Goal: Information Seeking & Learning: Learn about a topic

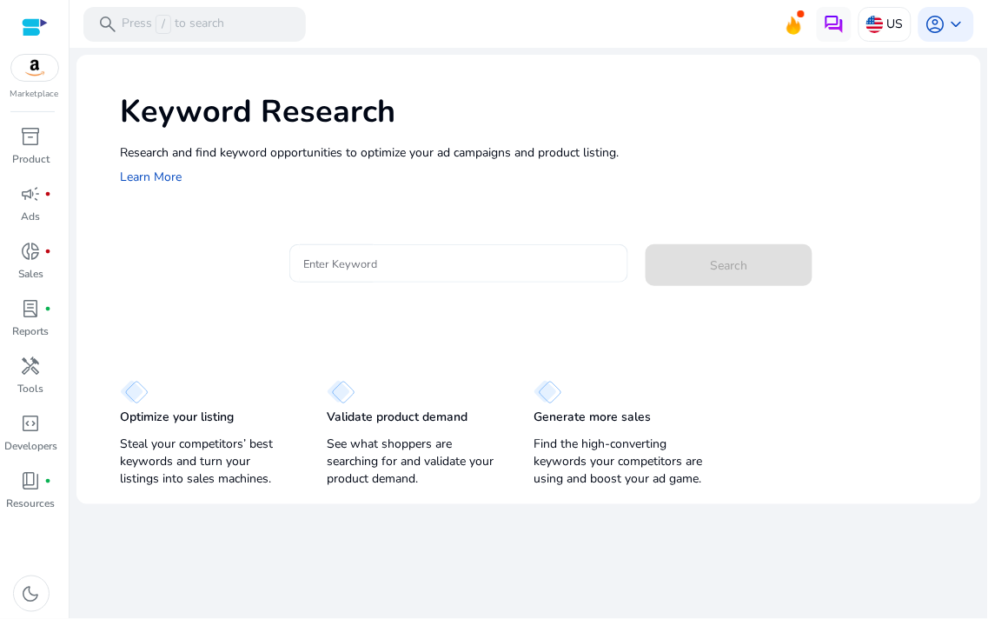
click at [400, 275] on div at bounding box center [458, 263] width 311 height 38
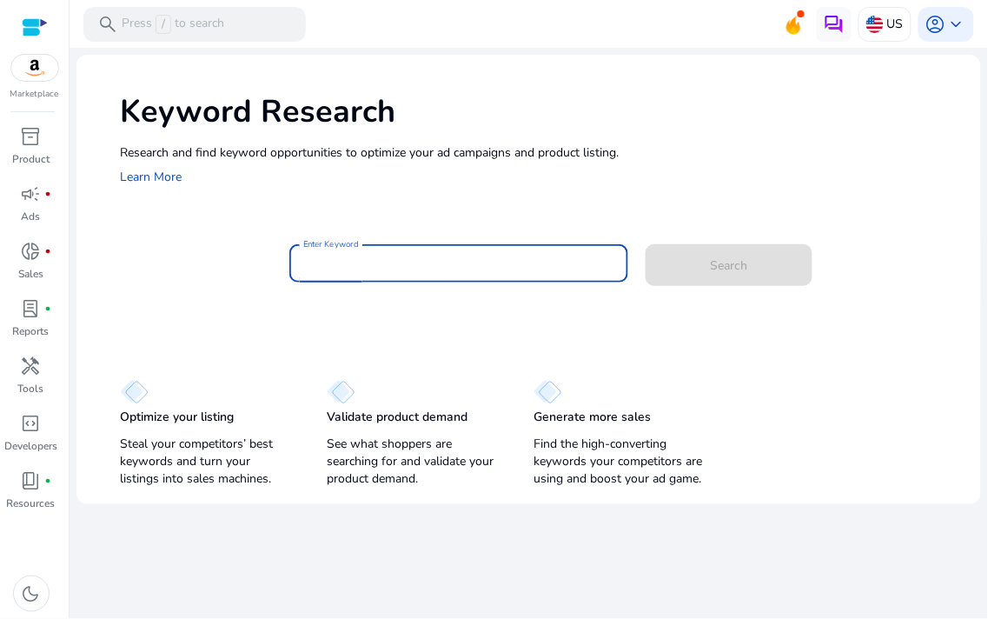
click at [398, 269] on div at bounding box center [458, 263] width 311 height 38
click at [389, 264] on input "Enter Keyword" at bounding box center [458, 263] width 311 height 19
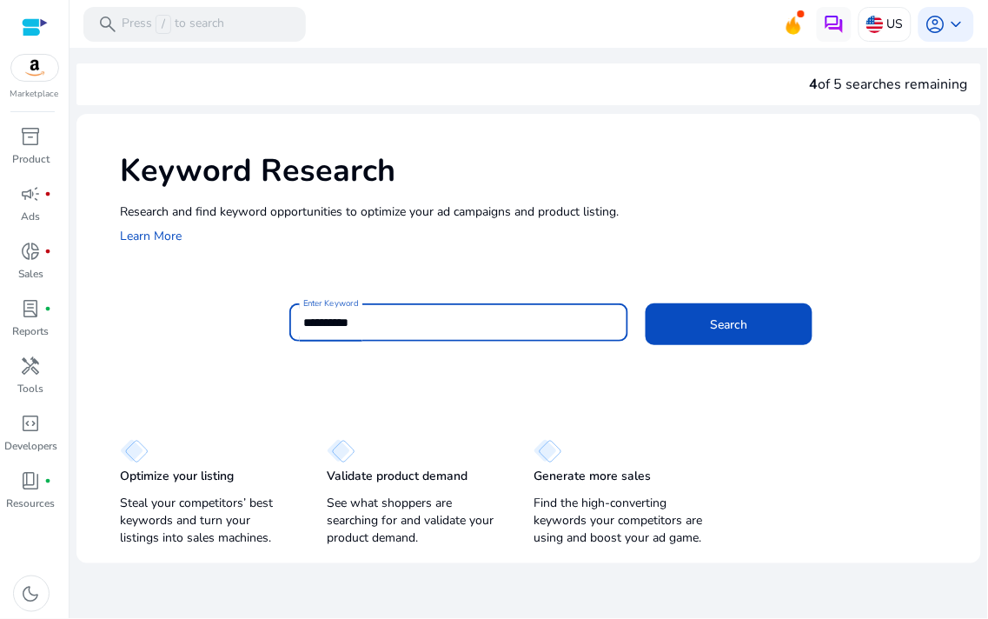
type input "**********"
click at [646, 303] on button "Search" at bounding box center [729, 324] width 167 height 42
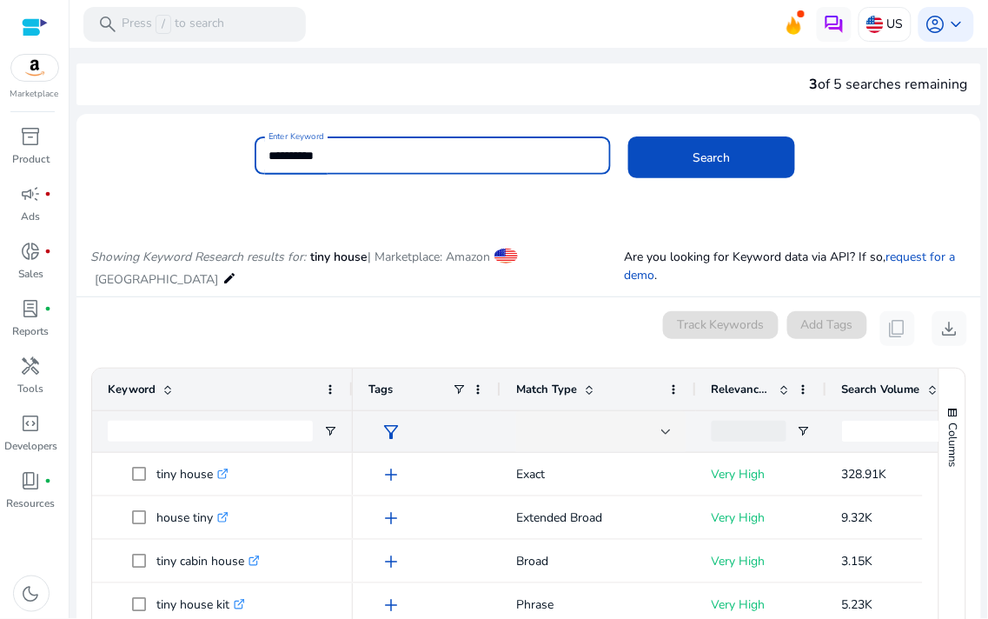
scroll to position [207, 0]
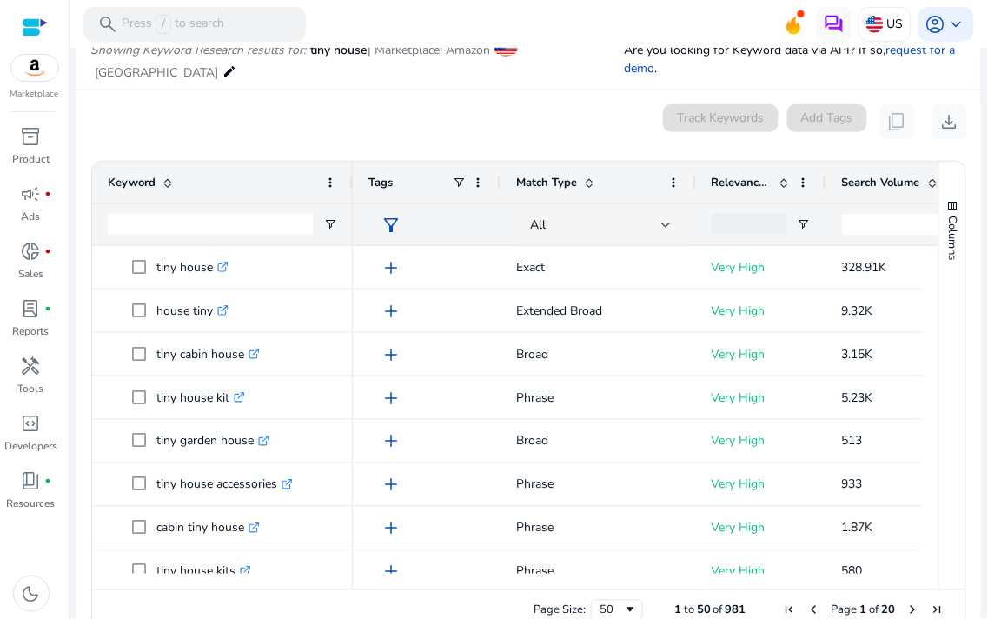
click at [753, 178] on span "Relevance Score" at bounding box center [742, 183] width 61 height 16
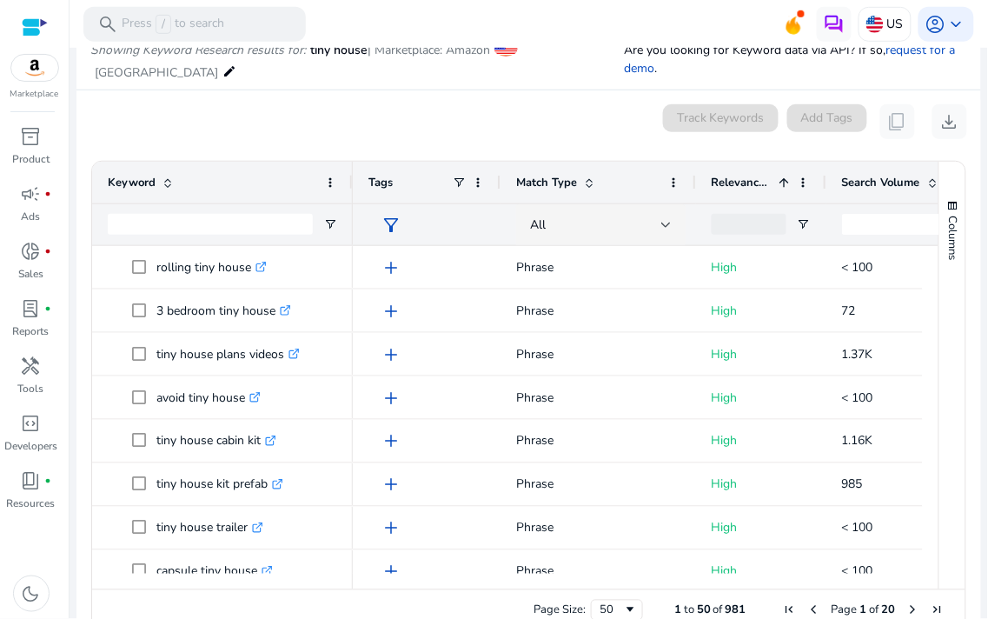
click at [753, 178] on span "Relevance Score" at bounding box center [742, 183] width 61 height 16
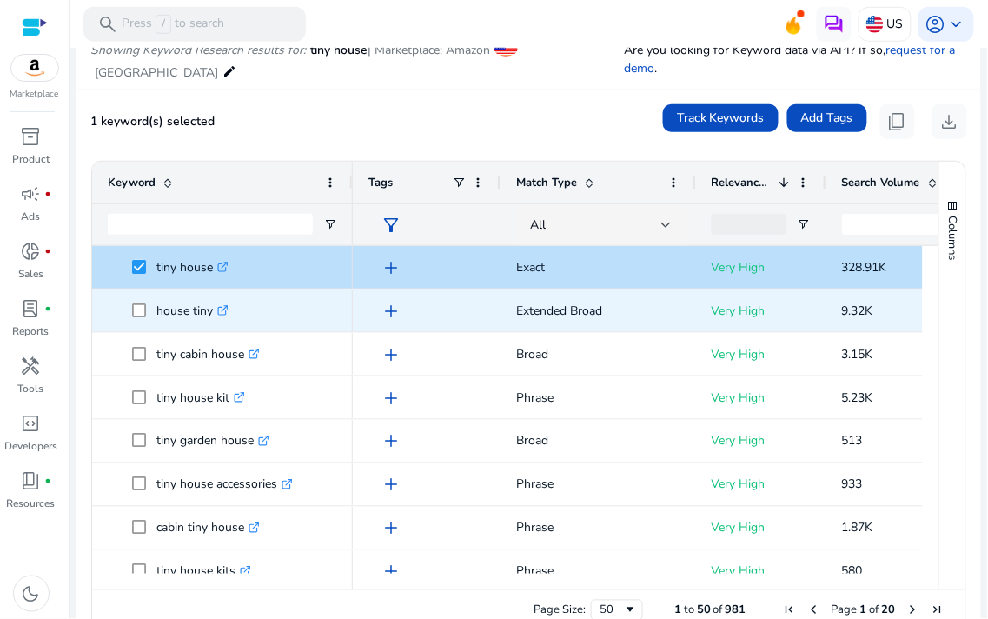
click at [136, 317] on span at bounding box center [144, 311] width 24 height 36
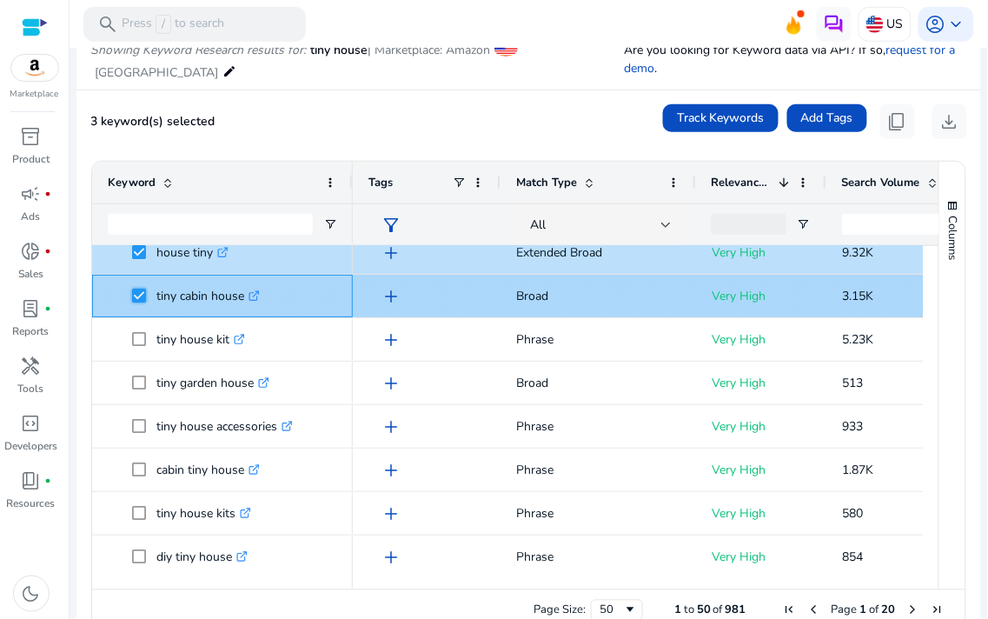
scroll to position [96, 0]
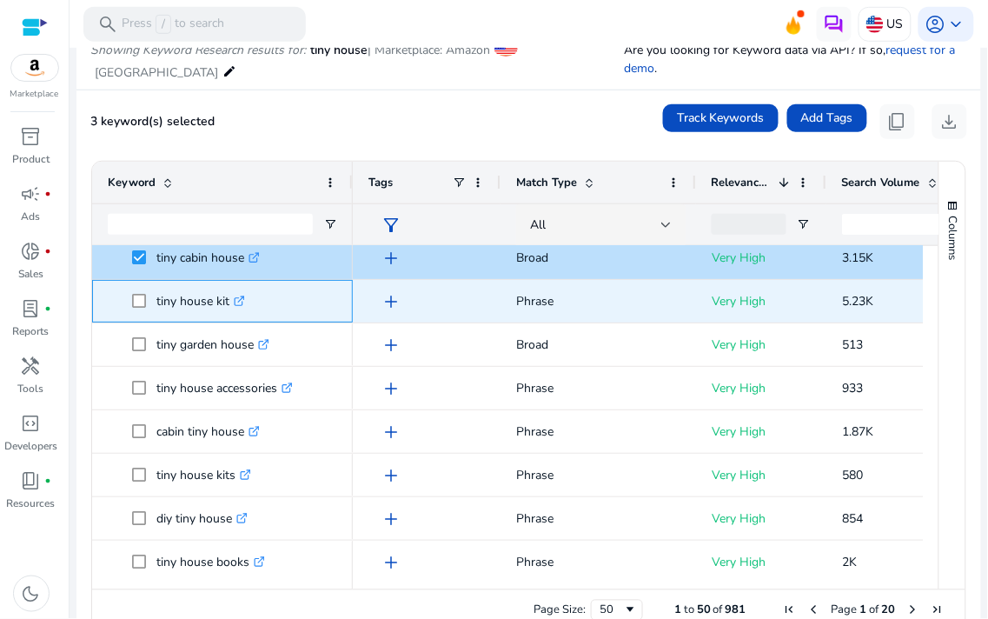
click at [134, 317] on span at bounding box center [144, 301] width 24 height 36
click at [135, 315] on span at bounding box center [144, 301] width 24 height 36
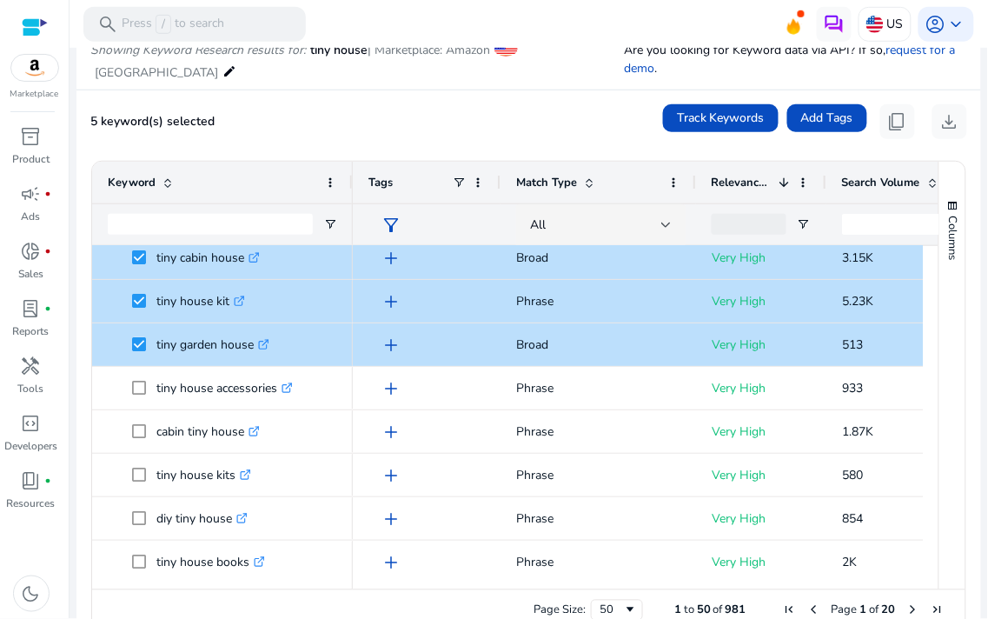
click at [333, 174] on div "Keyword" at bounding box center [222, 183] width 229 height 42
click at [323, 178] on span at bounding box center [330, 183] width 14 height 14
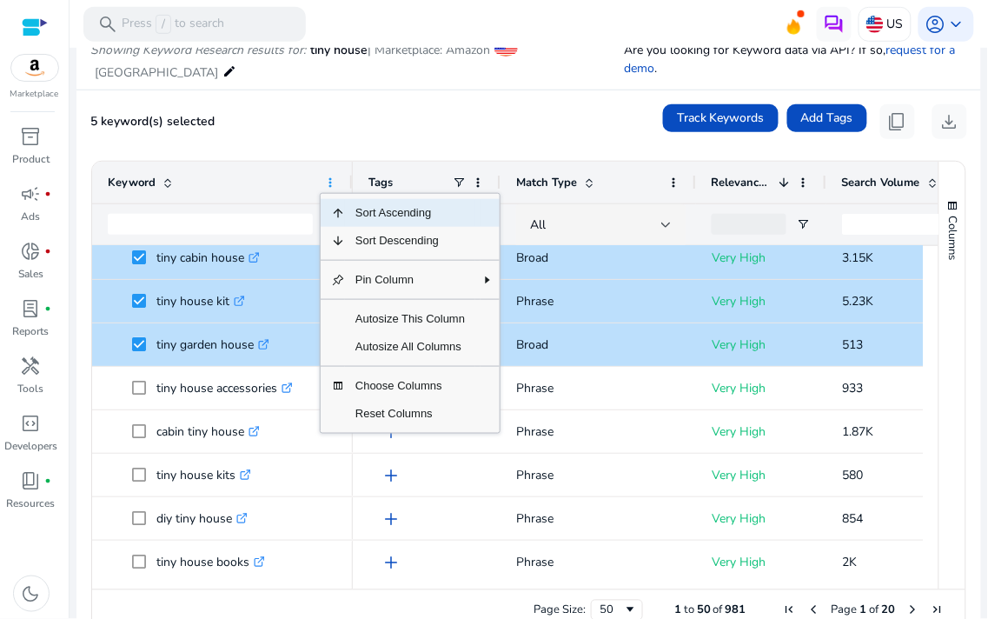
click at [323, 178] on span at bounding box center [330, 183] width 14 height 14
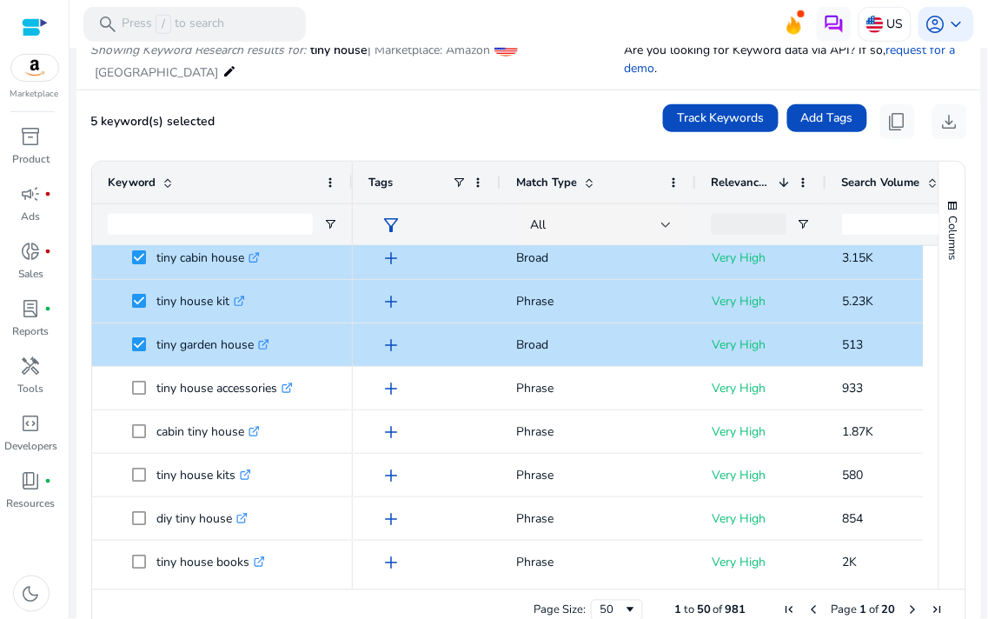
click at [229, 187] on div "Keyword" at bounding box center [213, 182] width 210 height 33
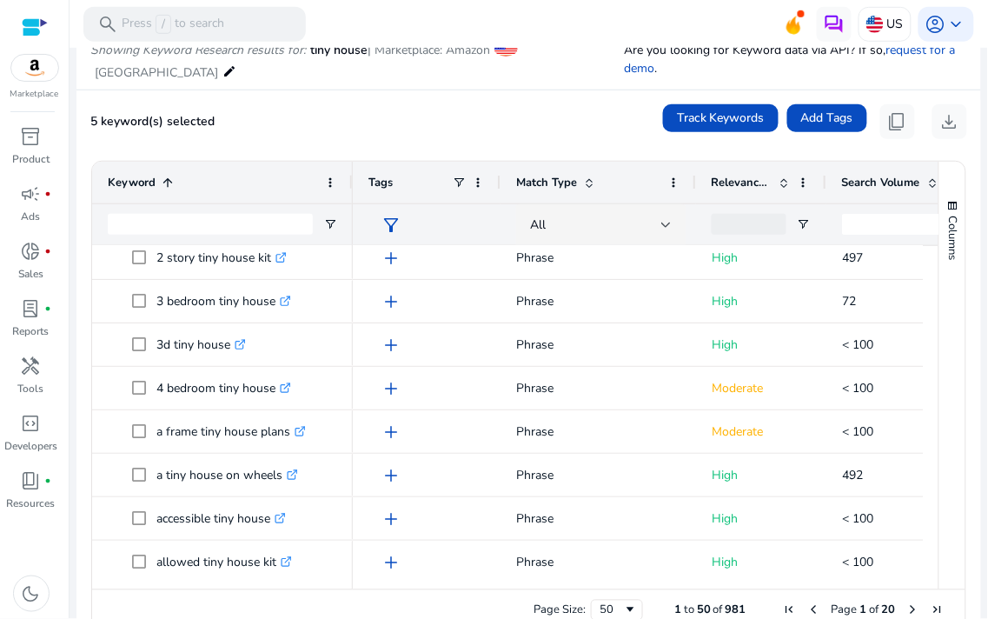
click at [151, 175] on div "Keyword 1" at bounding box center [213, 182] width 210 height 33
click at [127, 185] on span "Keyword" at bounding box center [132, 183] width 48 height 16
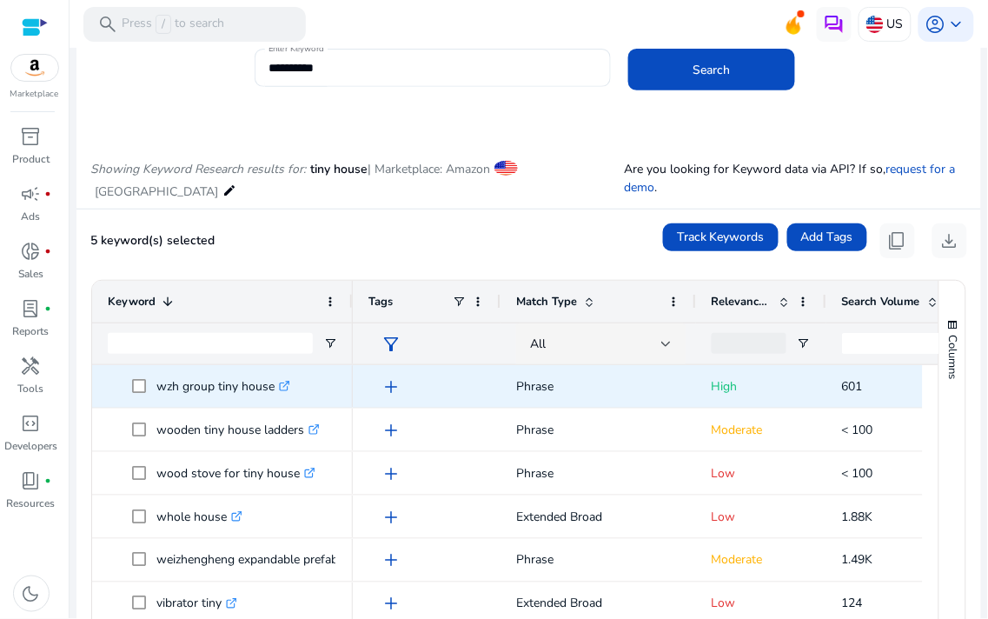
scroll to position [193, 0]
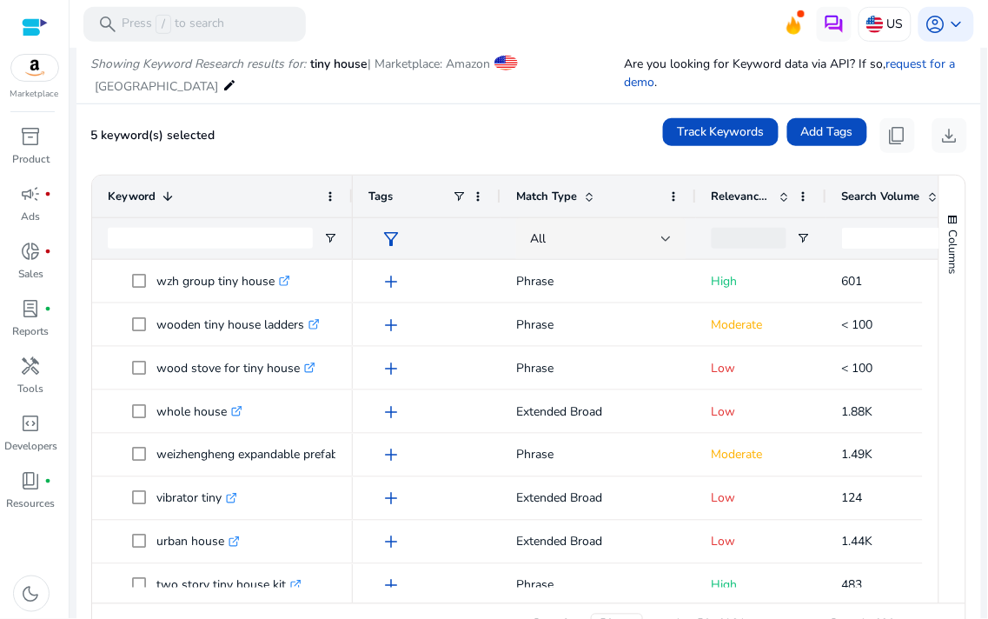
click at [126, 210] on div "Keyword 1" at bounding box center [213, 196] width 210 height 33
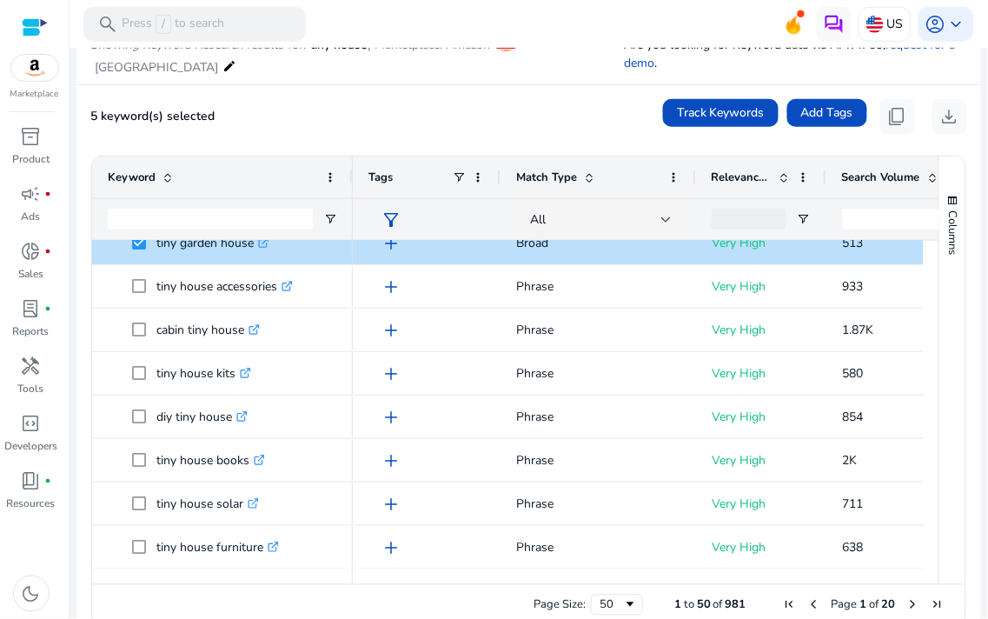
scroll to position [242, 0]
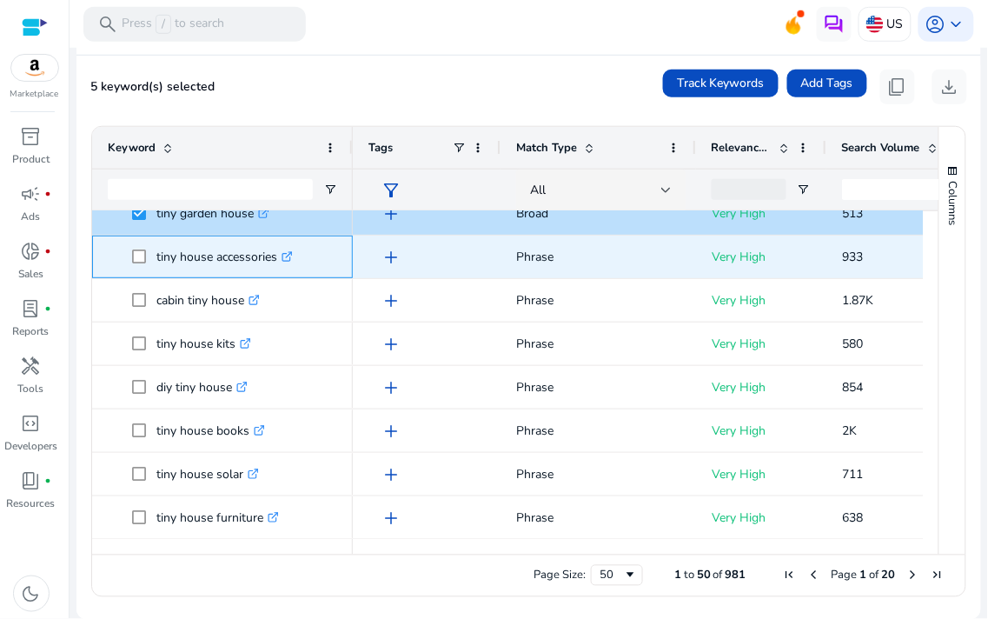
click at [126, 262] on span "tiny house accessories .st0{fill:#2c8af8}" at bounding box center [222, 257] width 229 height 36
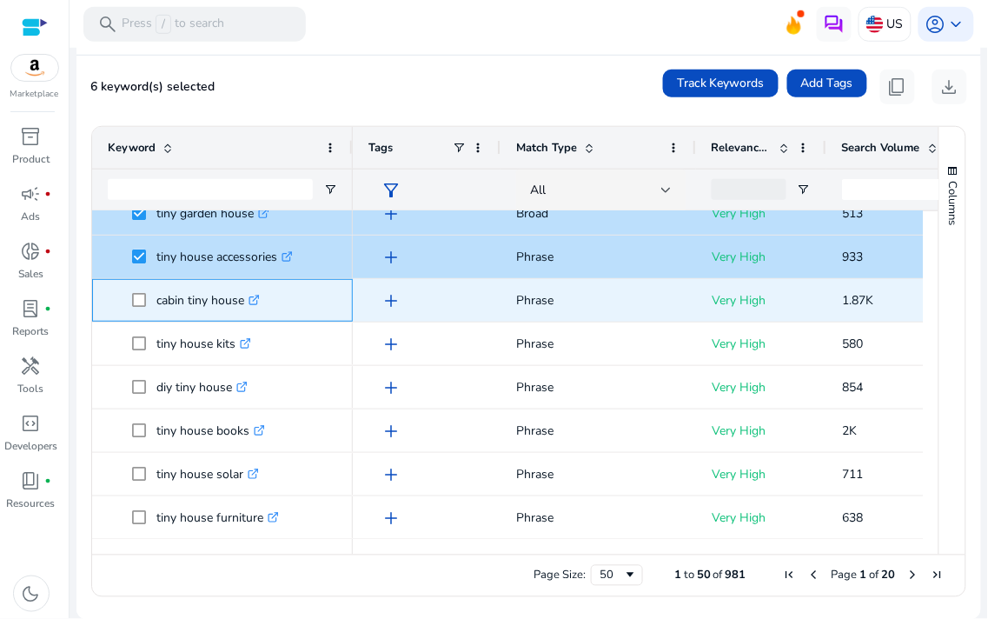
click at [135, 287] on span at bounding box center [144, 300] width 24 height 36
click at [141, 291] on span at bounding box center [144, 300] width 24 height 36
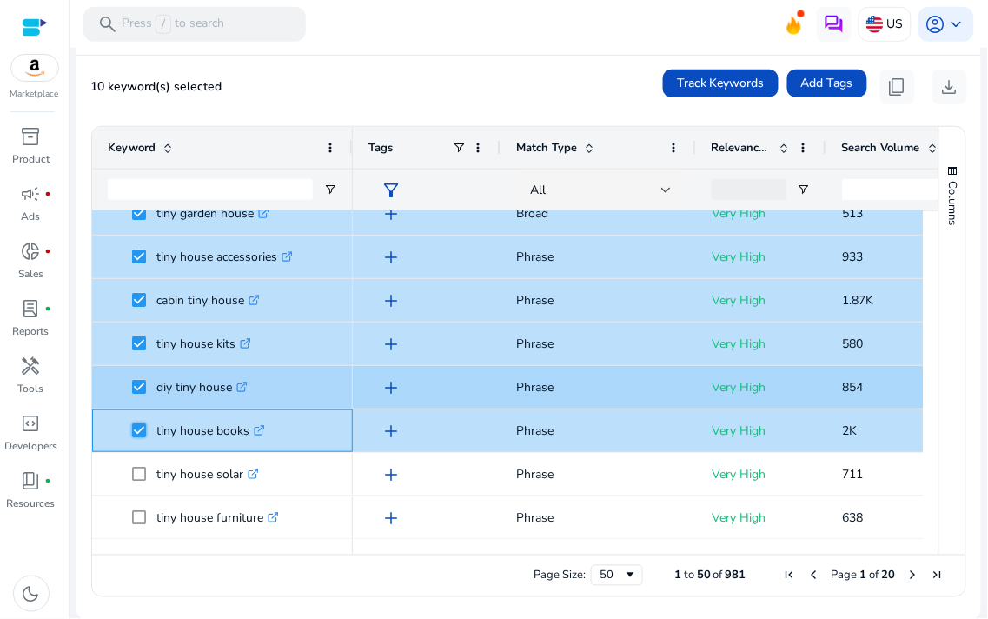
scroll to position [0, 0]
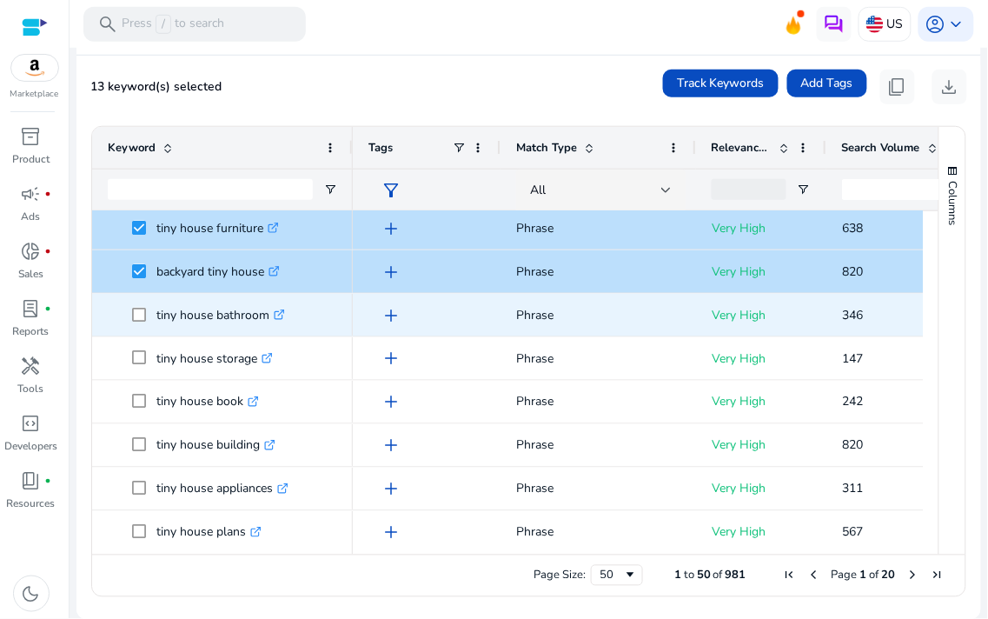
click at [122, 297] on span "tiny house bathroom .st0{fill:#2c8af8}" at bounding box center [222, 315] width 229 height 36
click at [126, 309] on span "tiny house bathroom .st0{fill:#2c8af8}" at bounding box center [222, 315] width 229 height 36
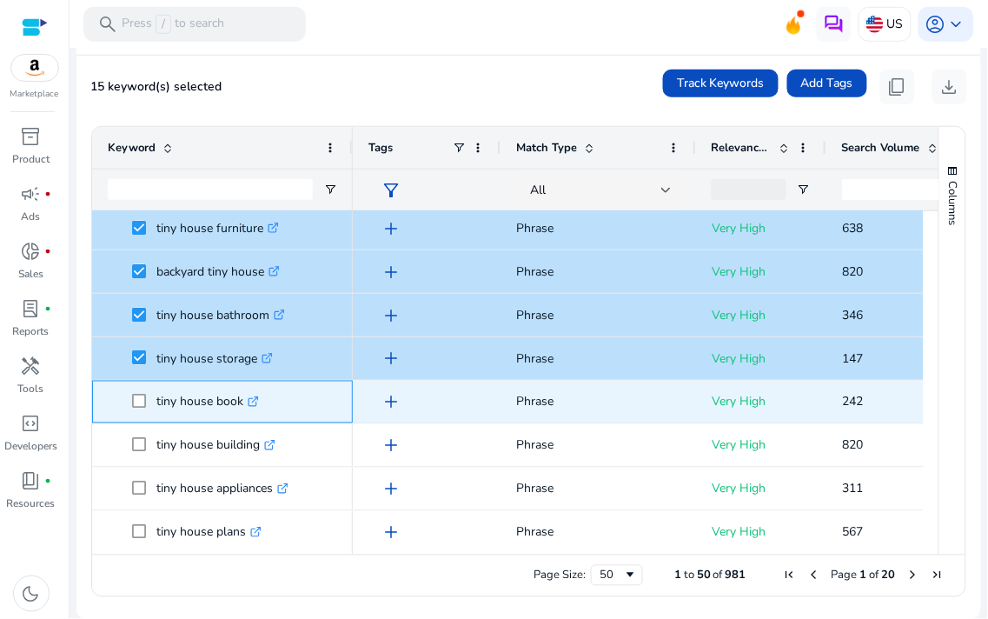
click at [149, 401] on span at bounding box center [144, 402] width 24 height 36
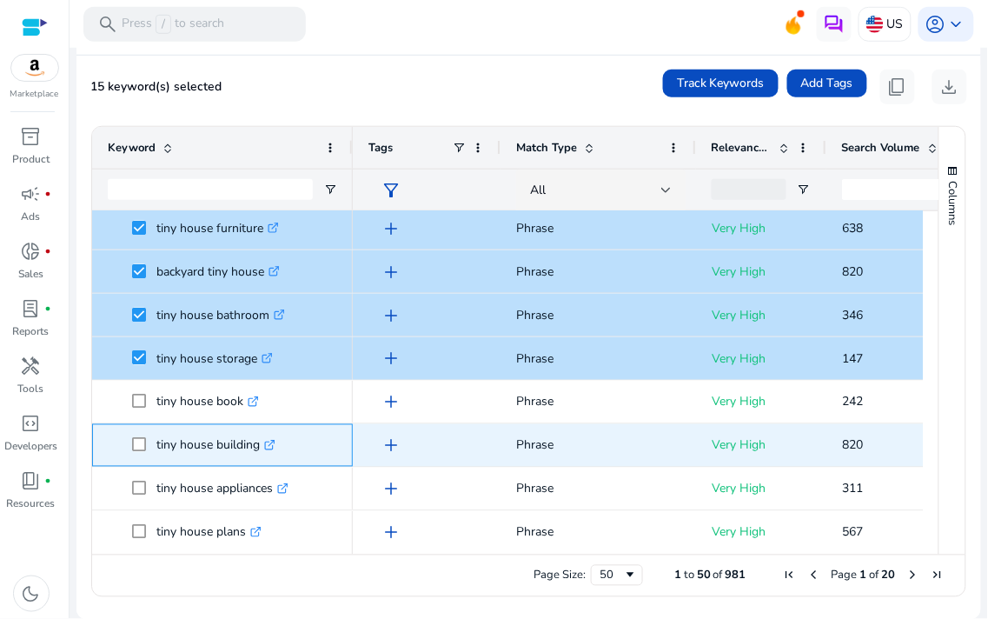
click at [139, 434] on span at bounding box center [144, 446] width 24 height 36
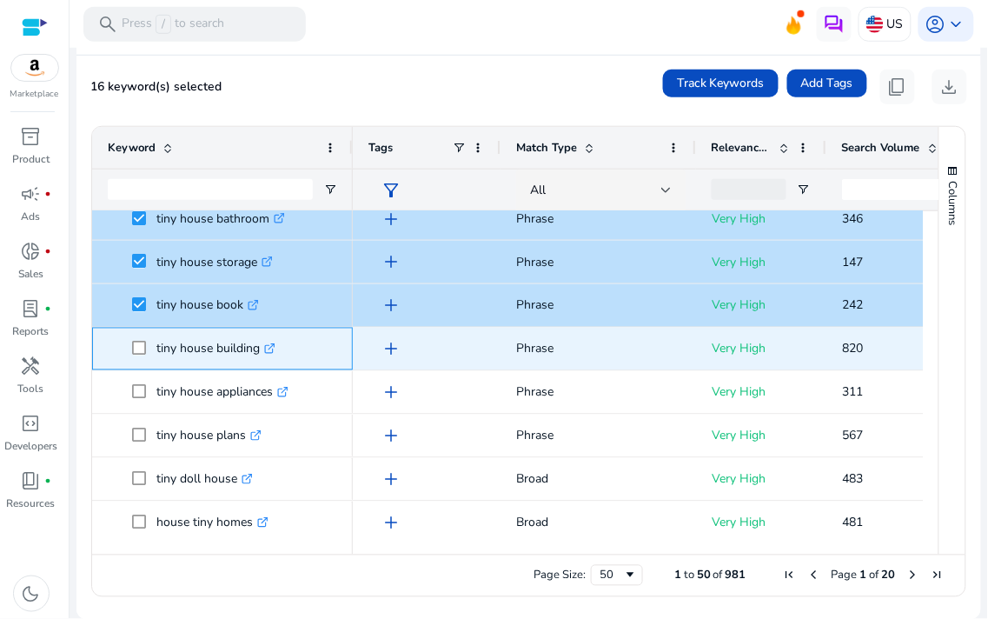
click at [134, 341] on span at bounding box center [144, 349] width 24 height 36
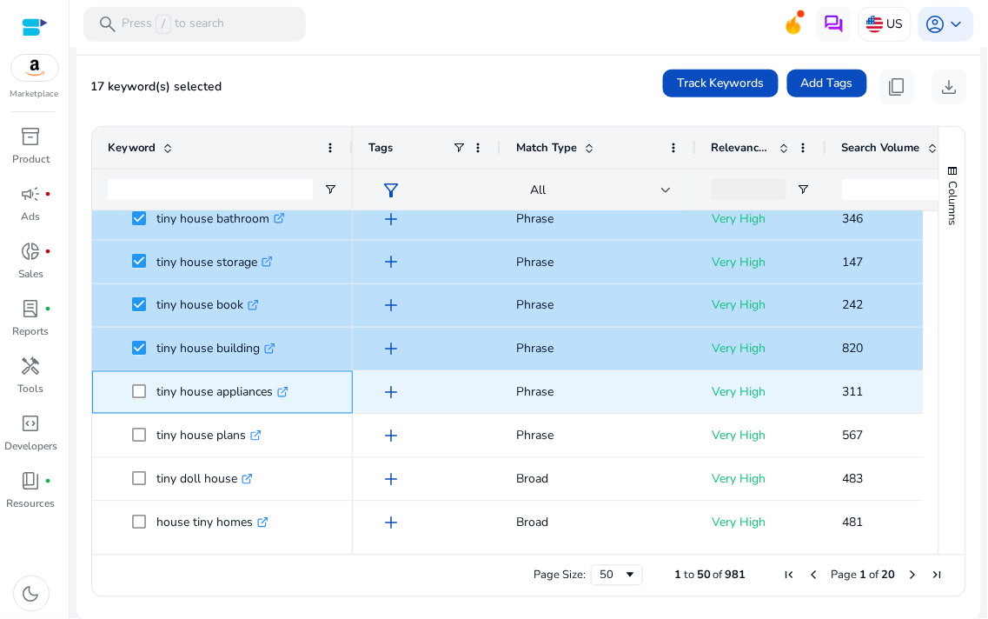
click at [146, 385] on span at bounding box center [144, 393] width 24 height 36
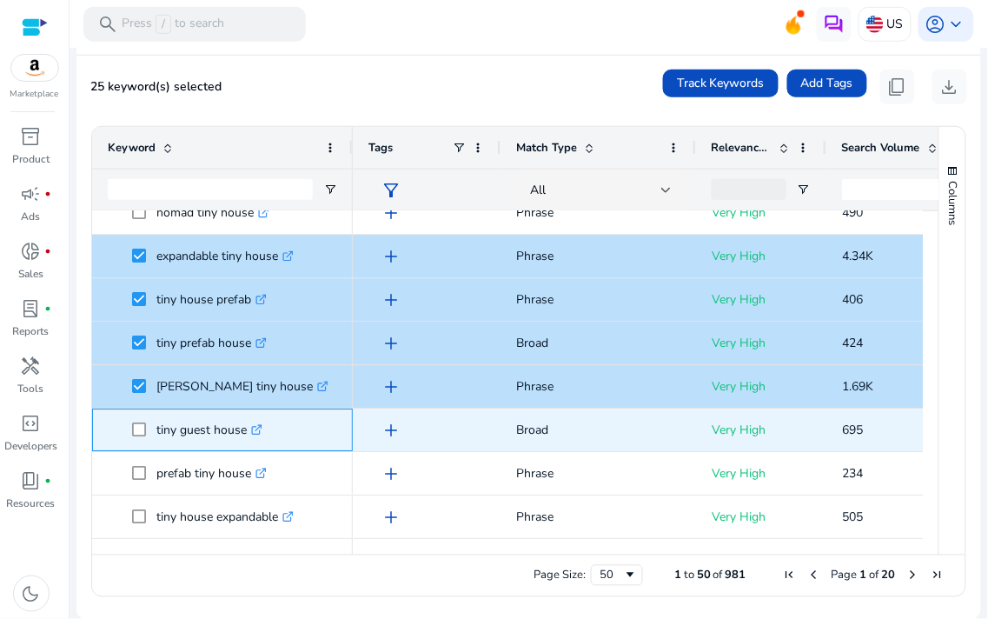
click at [148, 434] on span at bounding box center [144, 431] width 24 height 36
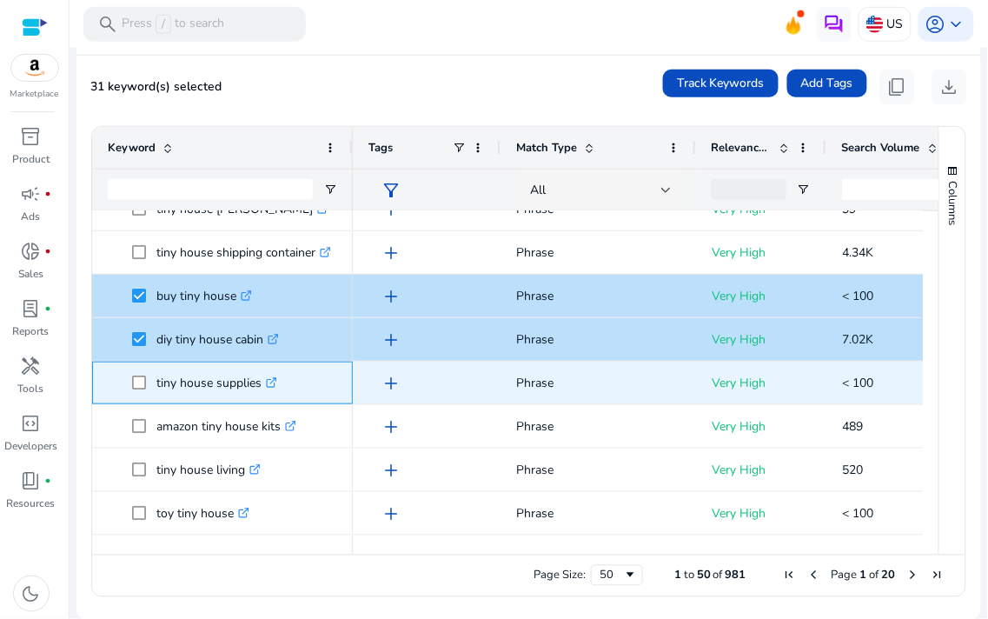
click at [139, 372] on span at bounding box center [144, 383] width 24 height 36
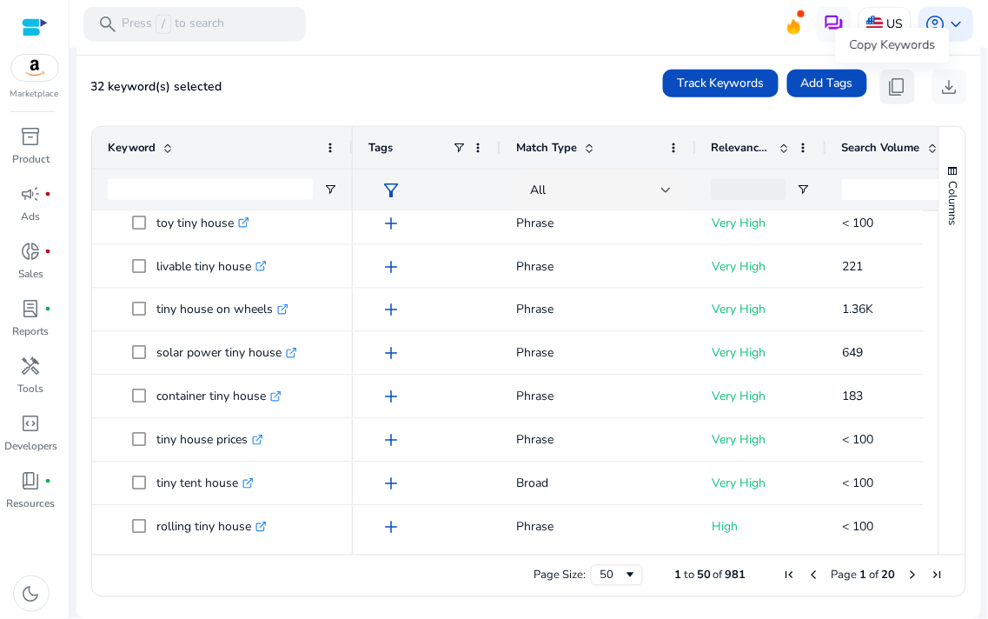
click at [887, 91] on span "content_copy" at bounding box center [897, 86] width 21 height 21
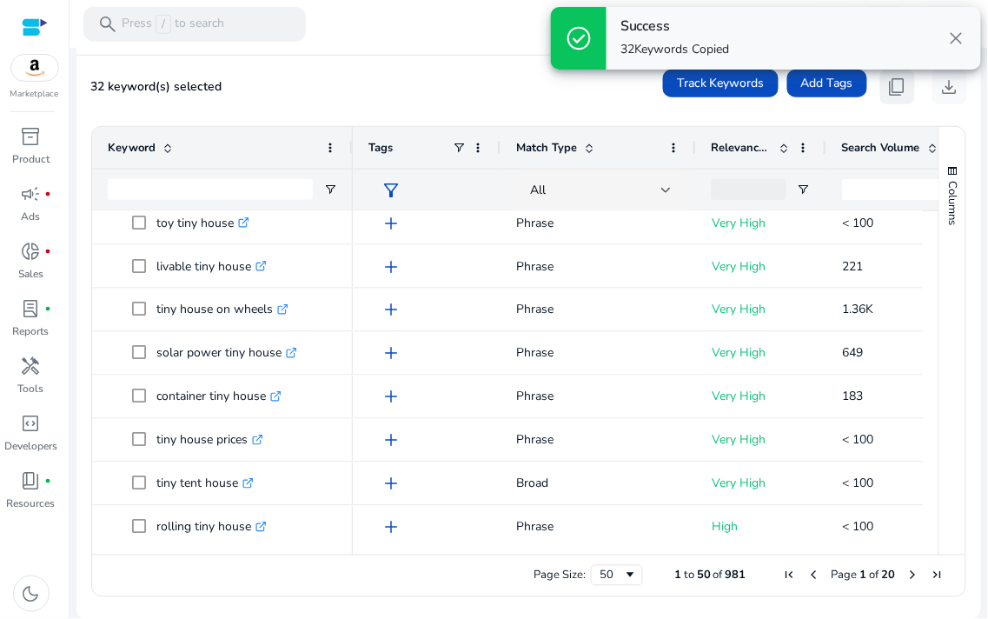
click at [887, 91] on span "content_copy" at bounding box center [897, 86] width 21 height 21
